Goal: Transaction & Acquisition: Purchase product/service

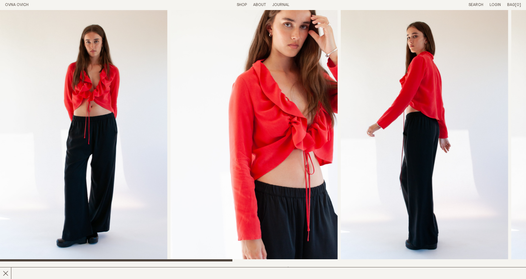
click at [243, 3] on link "Shop" at bounding box center [242, 5] width 10 height 4
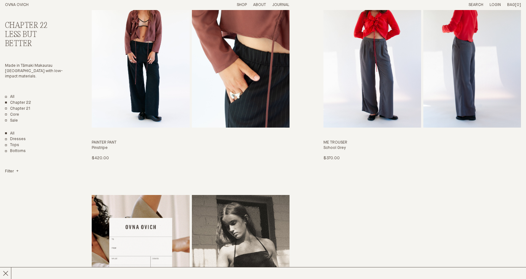
scroll to position [1235, 0]
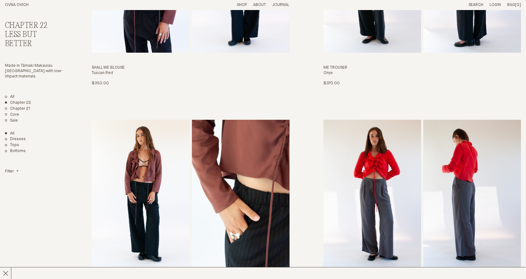
click at [170, 182] on img "Painter Pant" at bounding box center [141, 194] width 98 height 148
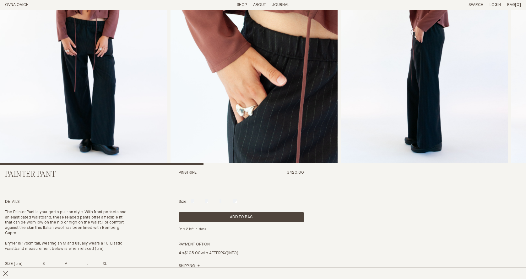
scroll to position [200, 0]
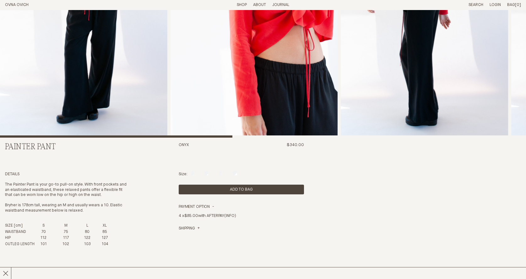
scroll to position [136, 0]
